Goal: Share content

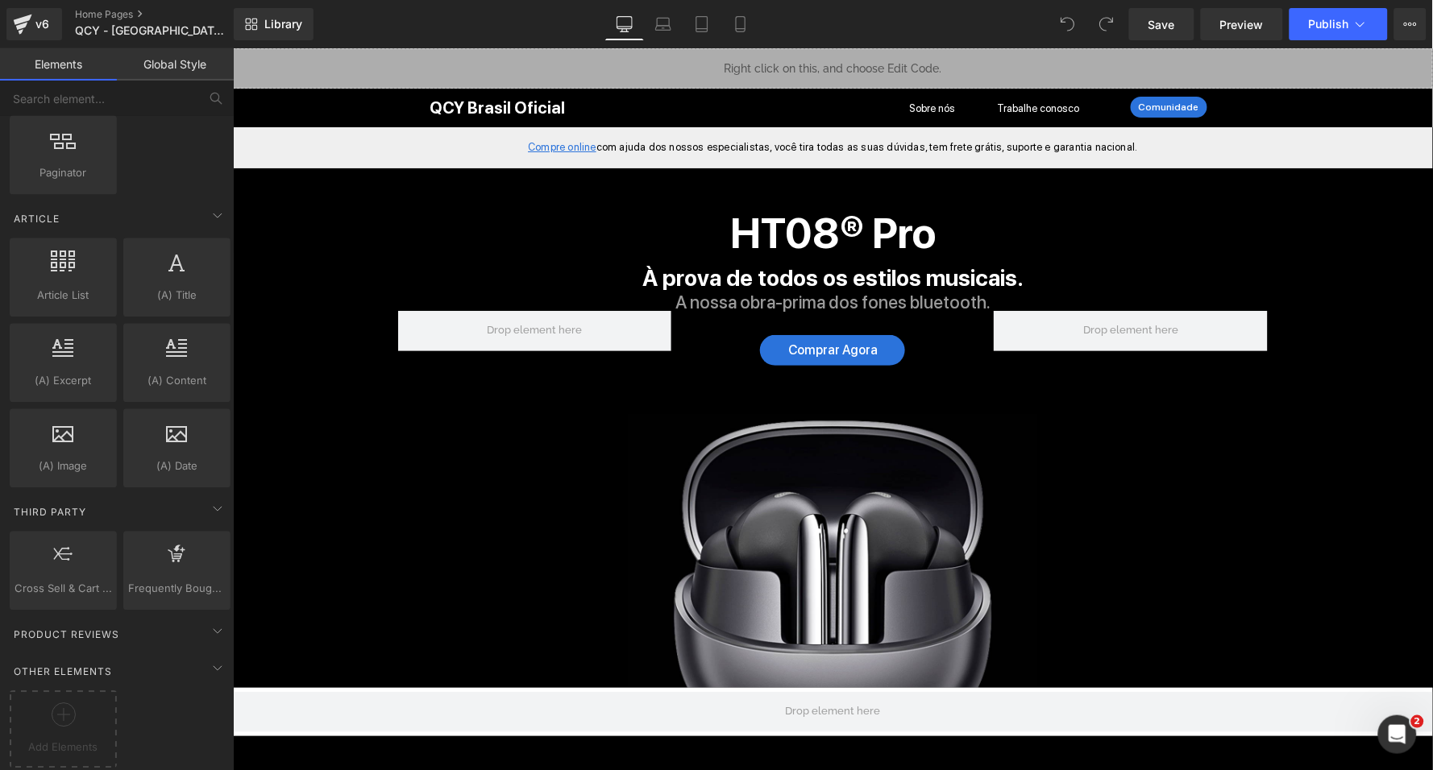
scroll to position [2703, 0]
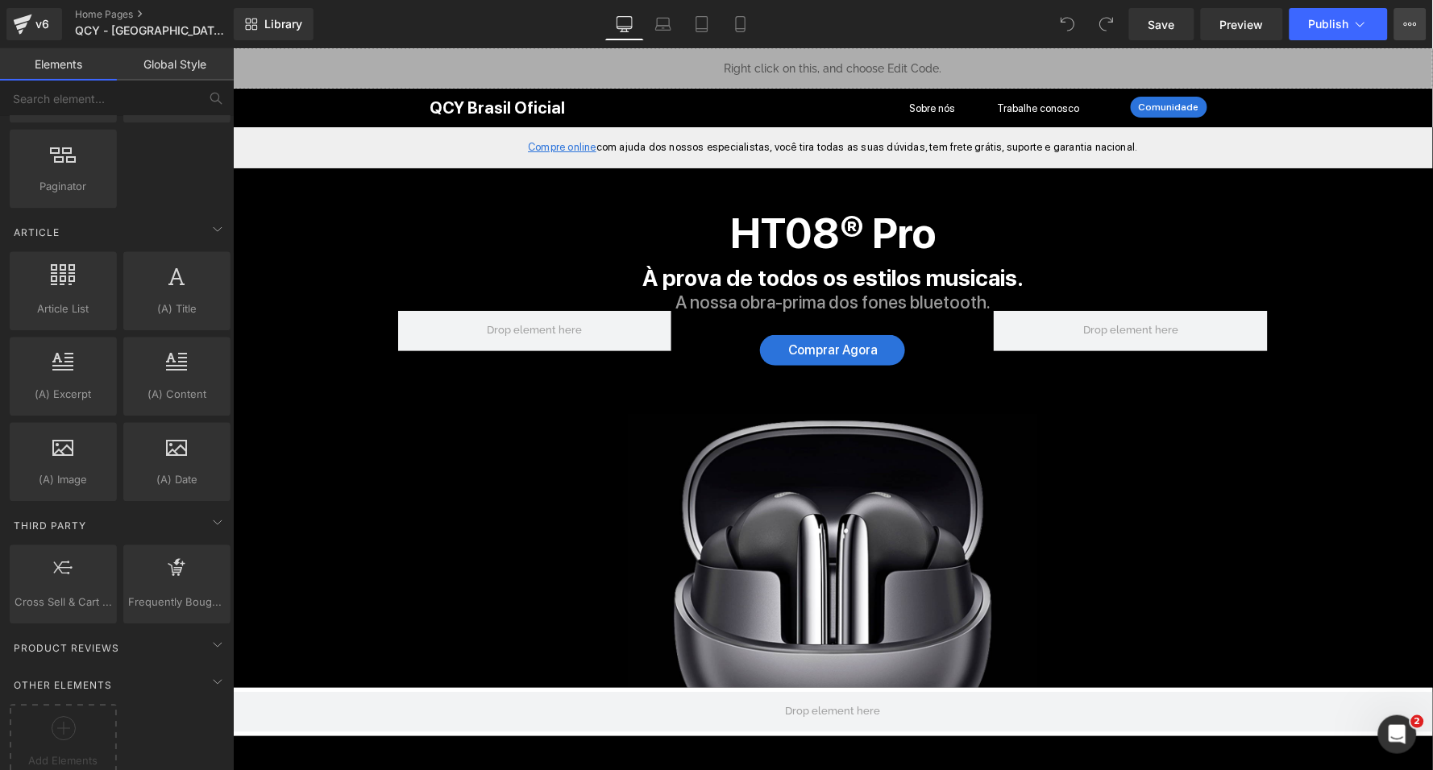
click at [1409, 19] on icon at bounding box center [1410, 24] width 13 height 13
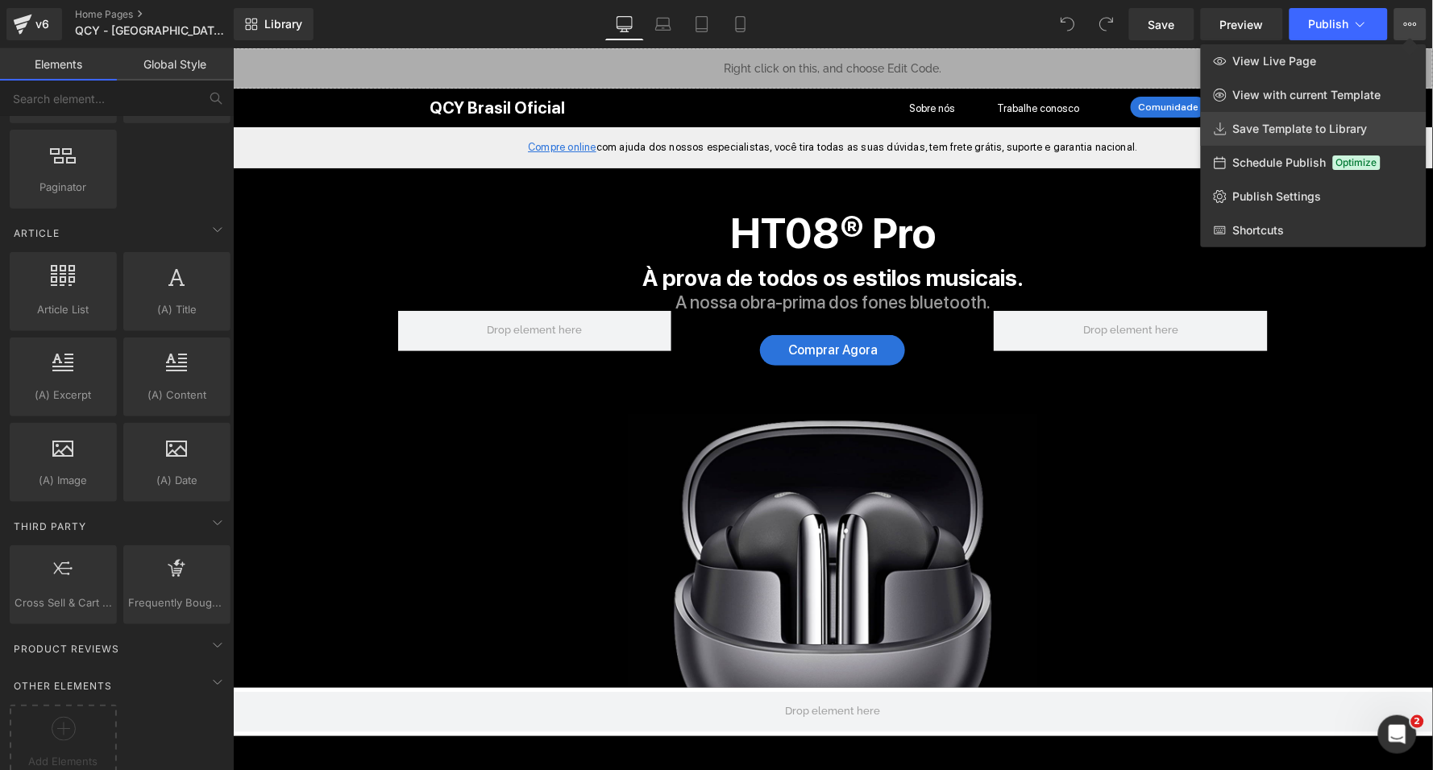
click at [1288, 136] on link "Save Template to Library" at bounding box center [1314, 129] width 226 height 34
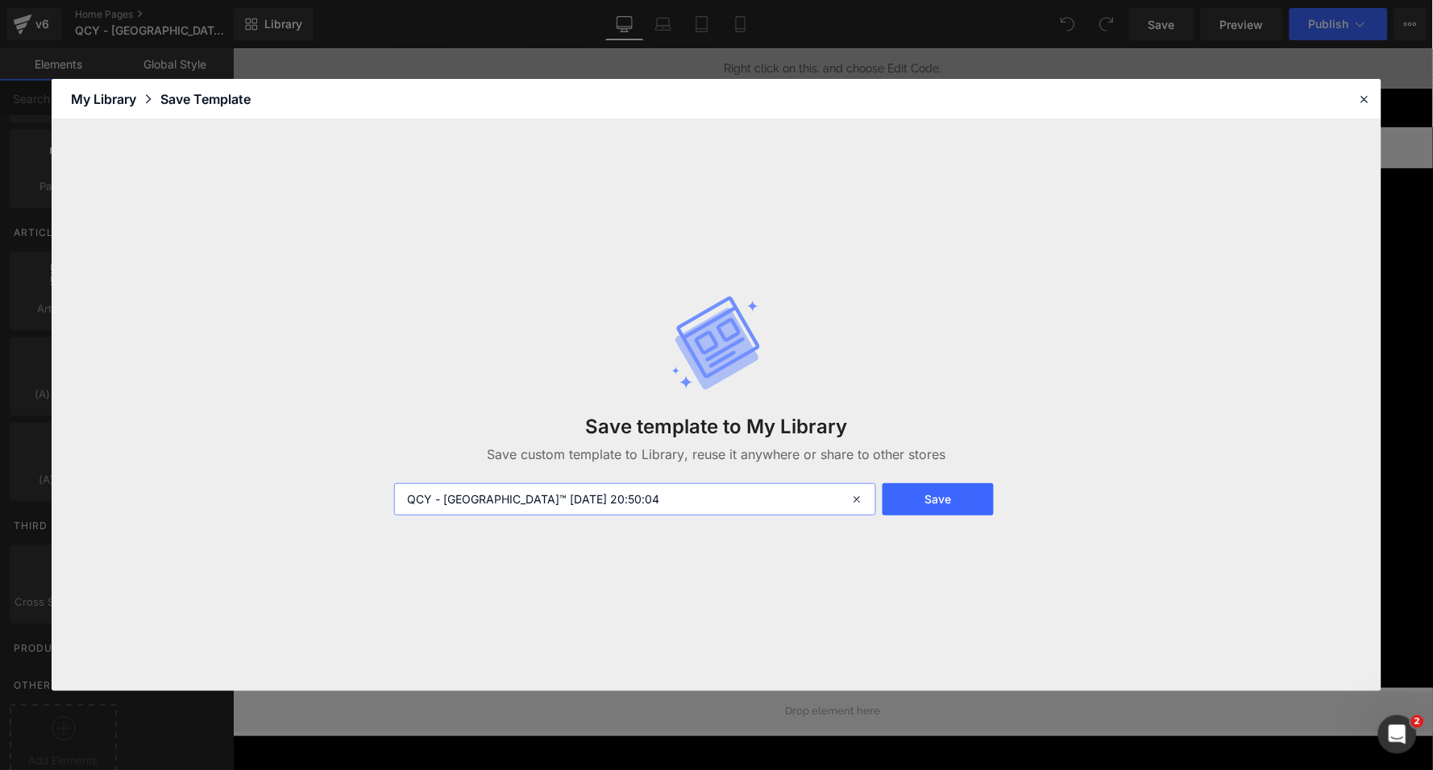
drag, startPoint x: 641, startPoint y: 503, endPoint x: 396, endPoint y: 492, distance: 245.2
click at [396, 492] on input "QCY - [GEOGRAPHIC_DATA]™ [DATE] 20:50:04" at bounding box center [635, 499] width 483 height 32
type input "INDEX [DATE]"
click at [947, 502] on button "Save" at bounding box center [937, 499] width 110 height 32
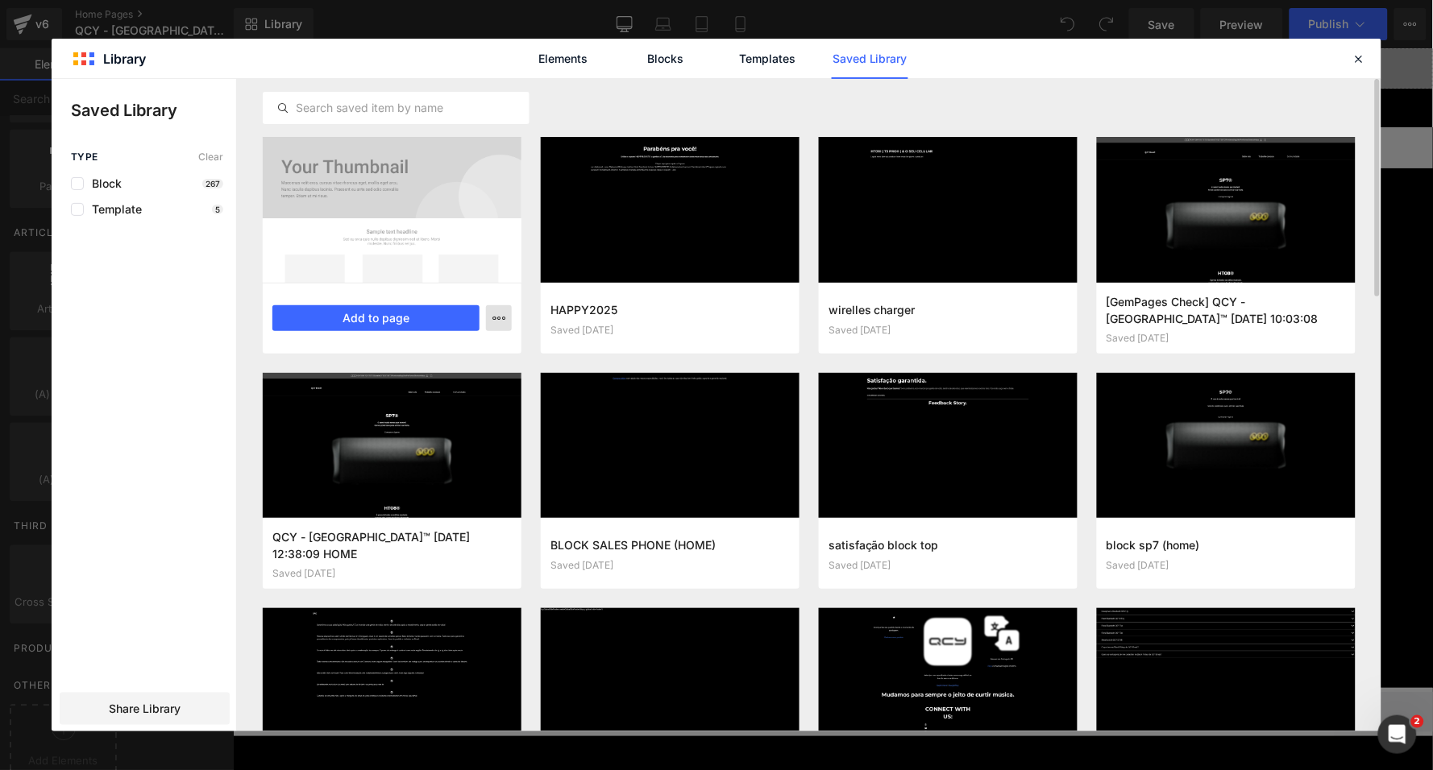
click at [497, 319] on icon "button" at bounding box center [498, 318] width 13 height 13
click at [500, 187] on div at bounding box center [717, 405] width 1330 height 653
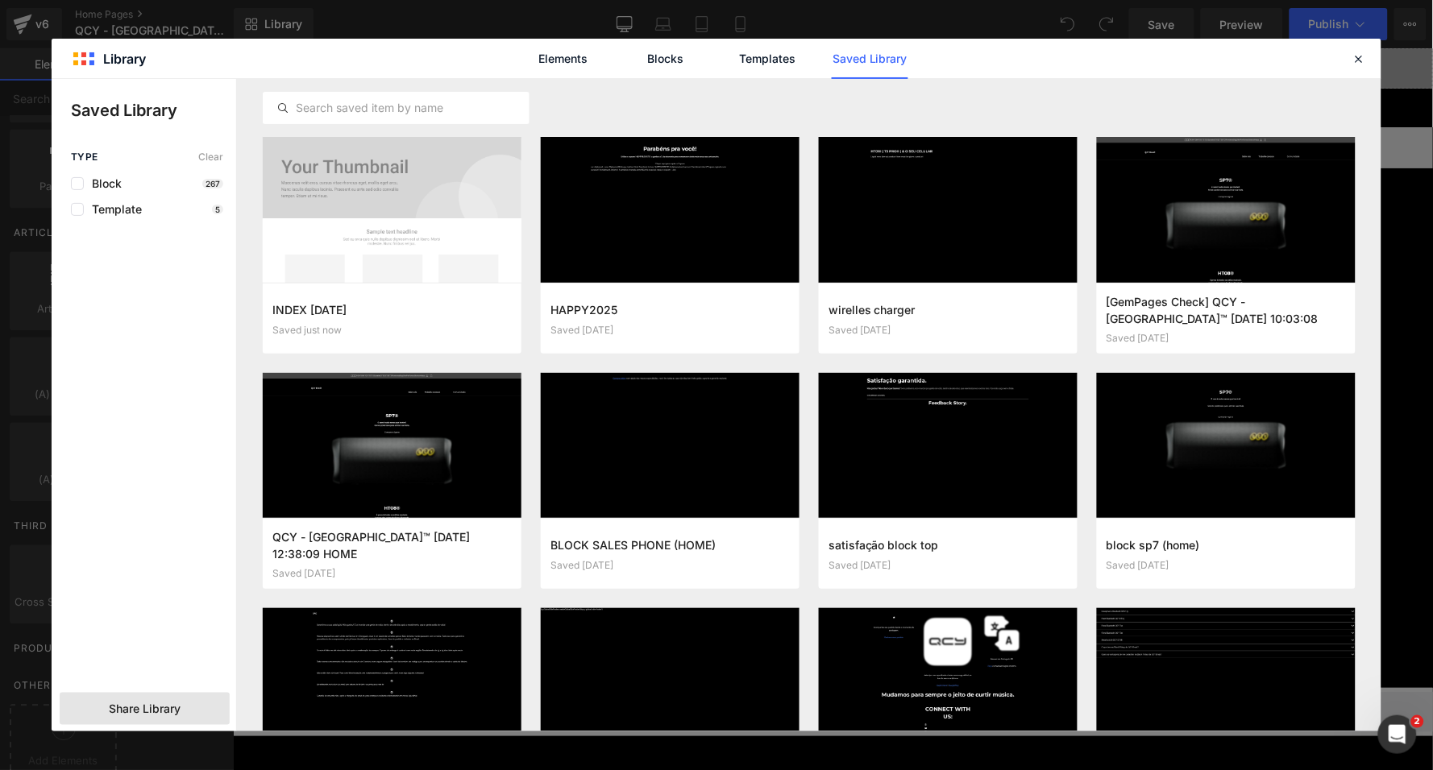
click at [147, 712] on span "Share Library" at bounding box center [145, 709] width 72 height 16
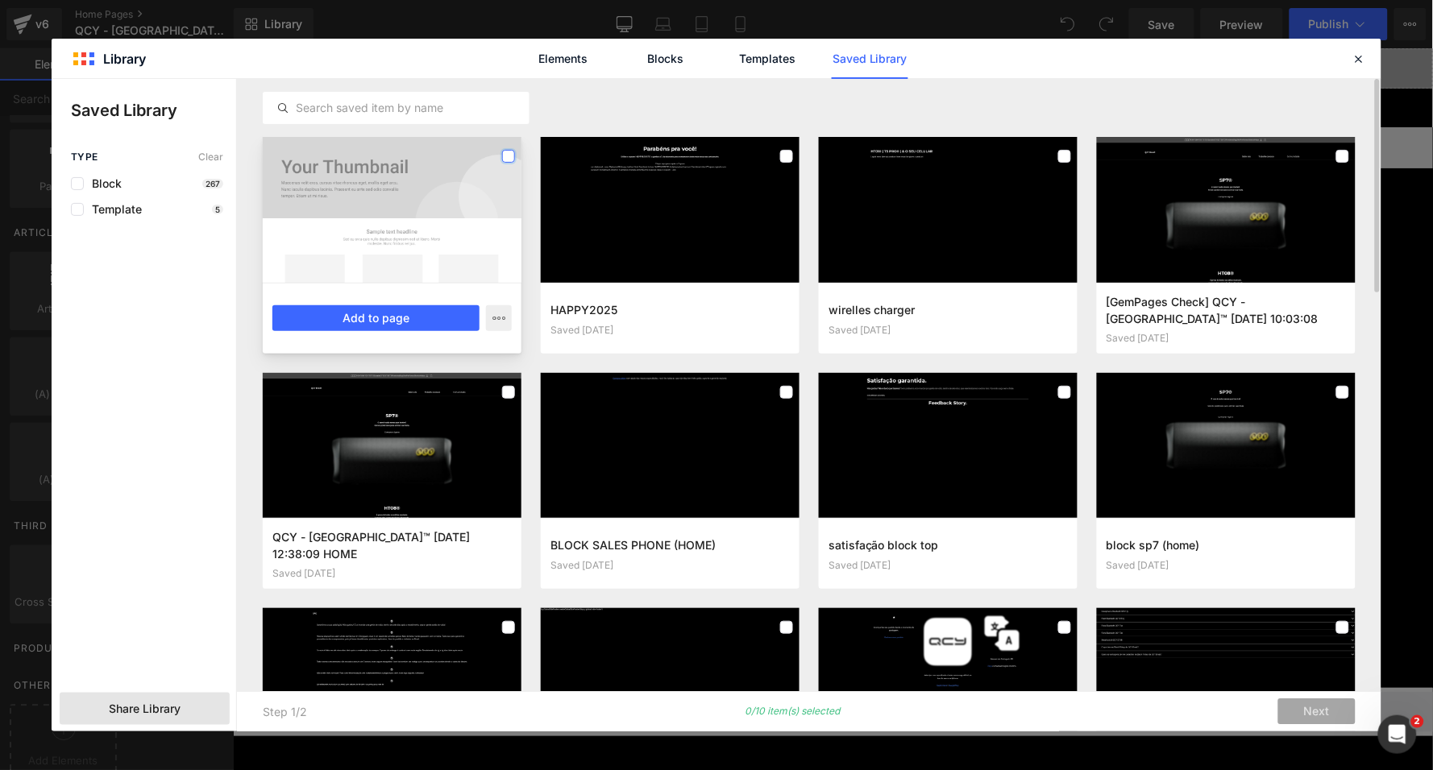
click at [512, 154] on label at bounding box center [508, 156] width 13 height 13
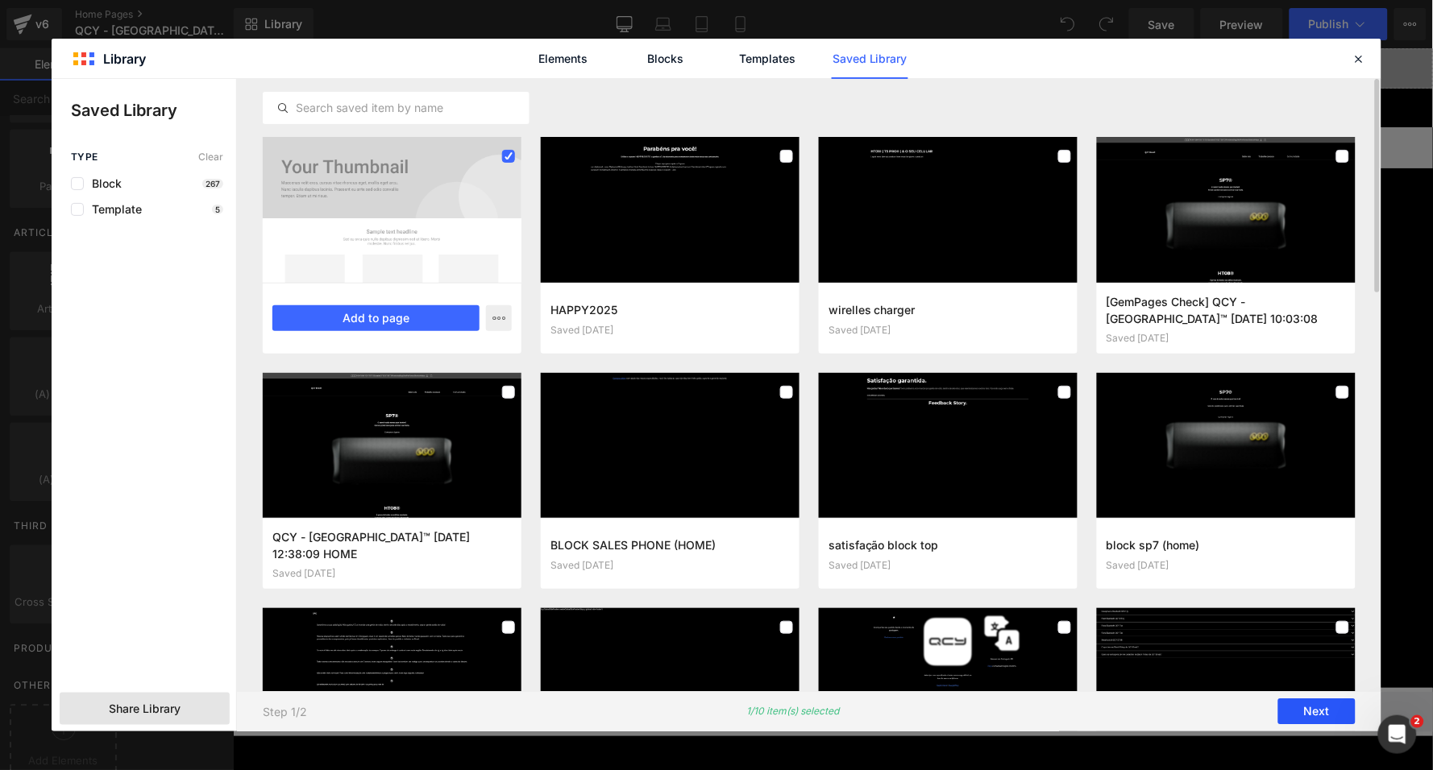
click at [1315, 716] on button "Next" at bounding box center [1316, 712] width 77 height 26
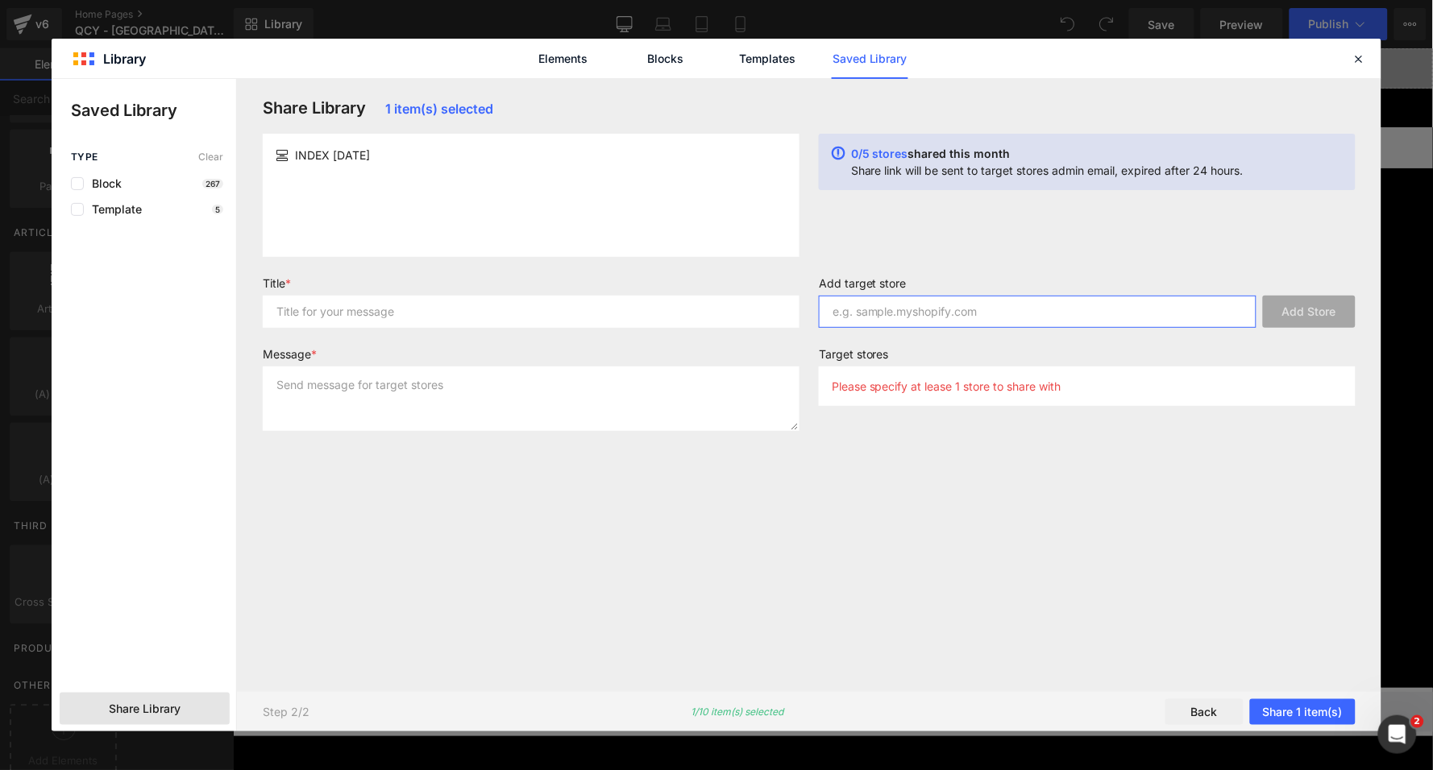
click at [901, 312] on input "text" at bounding box center [1038, 312] width 438 height 32
paste input "[DOMAIN_NAME]"
type input "[DOMAIN_NAME]"
click at [571, 315] on input "text" at bounding box center [531, 312] width 537 height 32
type input "INDEX"
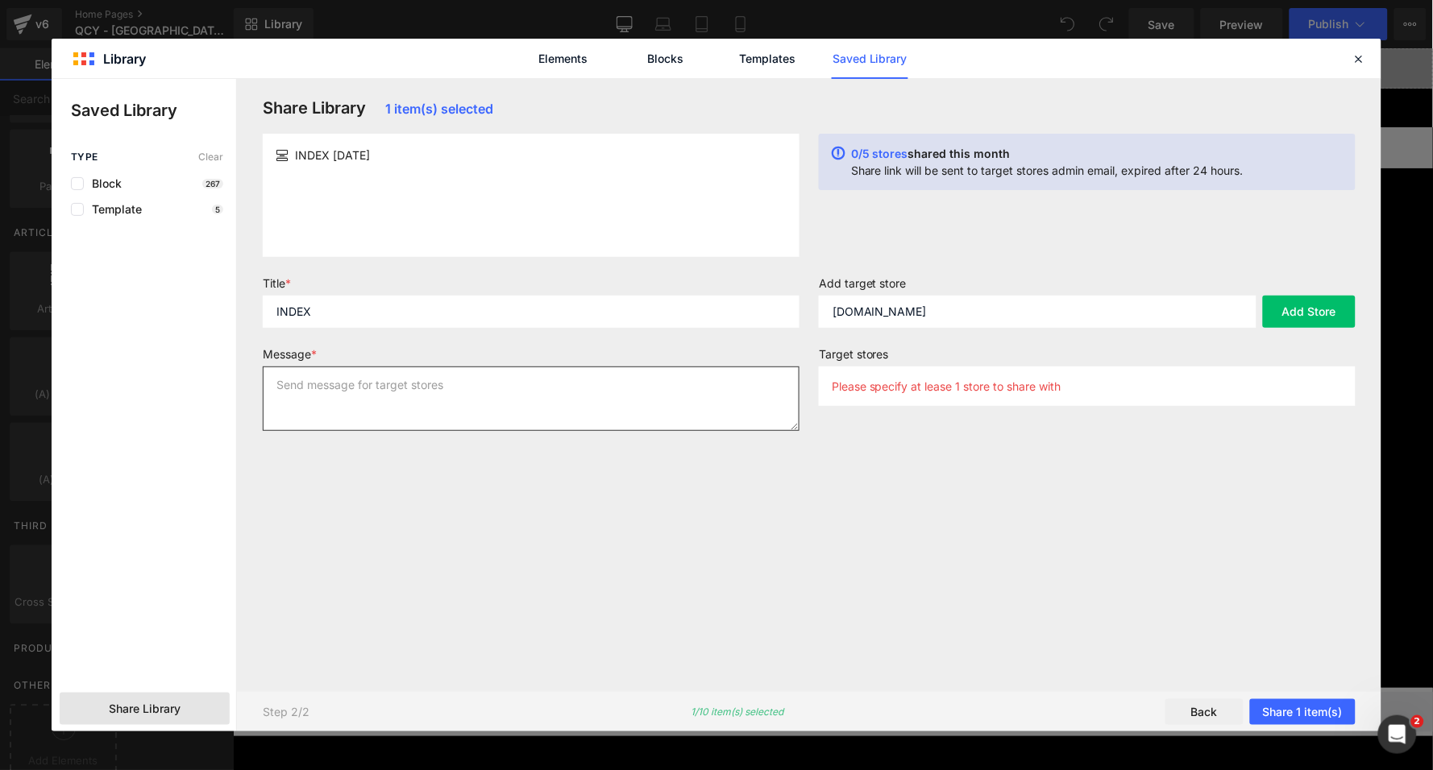
click at [559, 385] on textarea at bounding box center [531, 399] width 537 height 64
type textarea "AS"
click at [916, 502] on div "Share Library 1 item(s) selected INDEX [DATE] 0/5 stores shared this month Shar…" at bounding box center [809, 385] width 1112 height 574
click at [1301, 309] on button "Add Store" at bounding box center [1309, 312] width 93 height 32
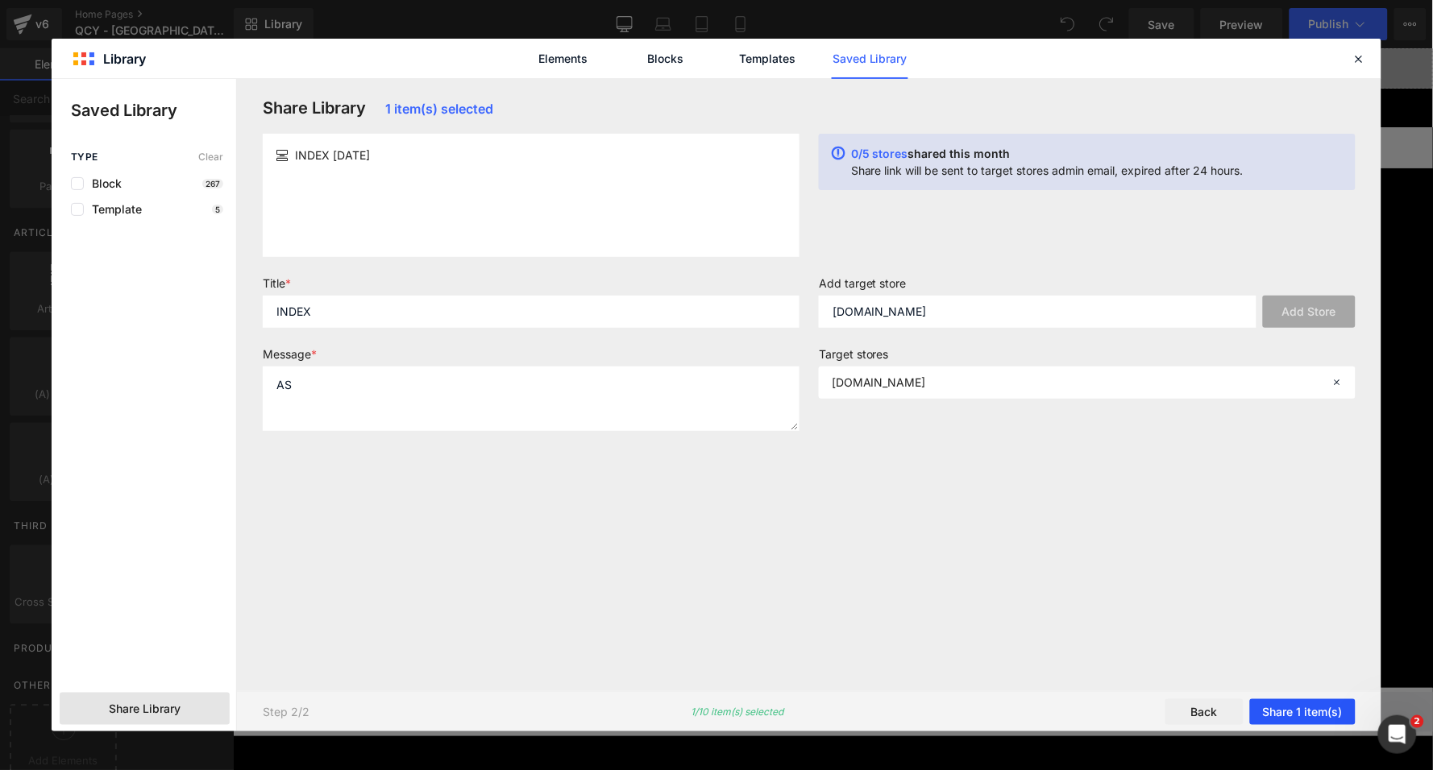
click at [1312, 712] on button "Share 1 item(s)" at bounding box center [1303, 712] width 106 height 26
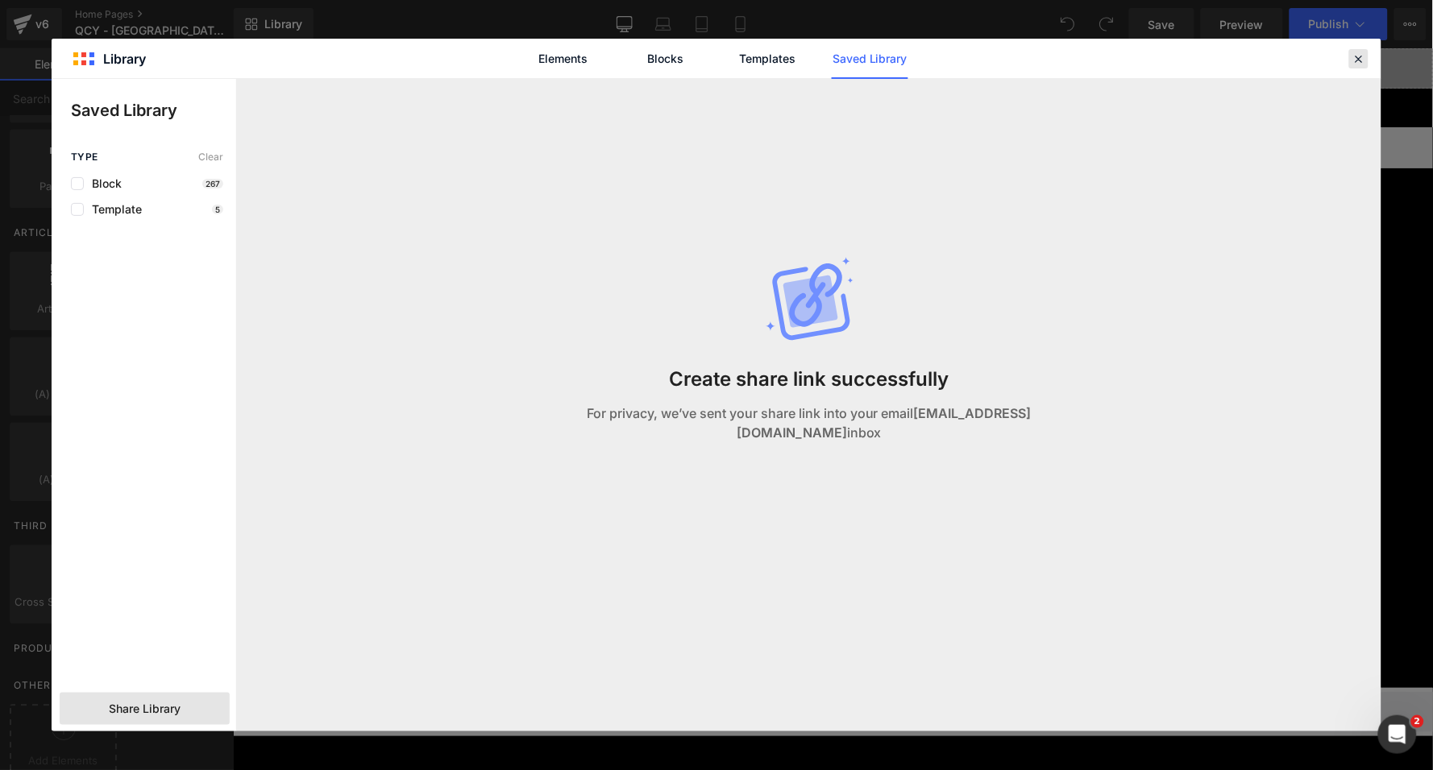
click at [1359, 56] on icon at bounding box center [1358, 59] width 15 height 15
